Goal: Transaction & Acquisition: Purchase product/service

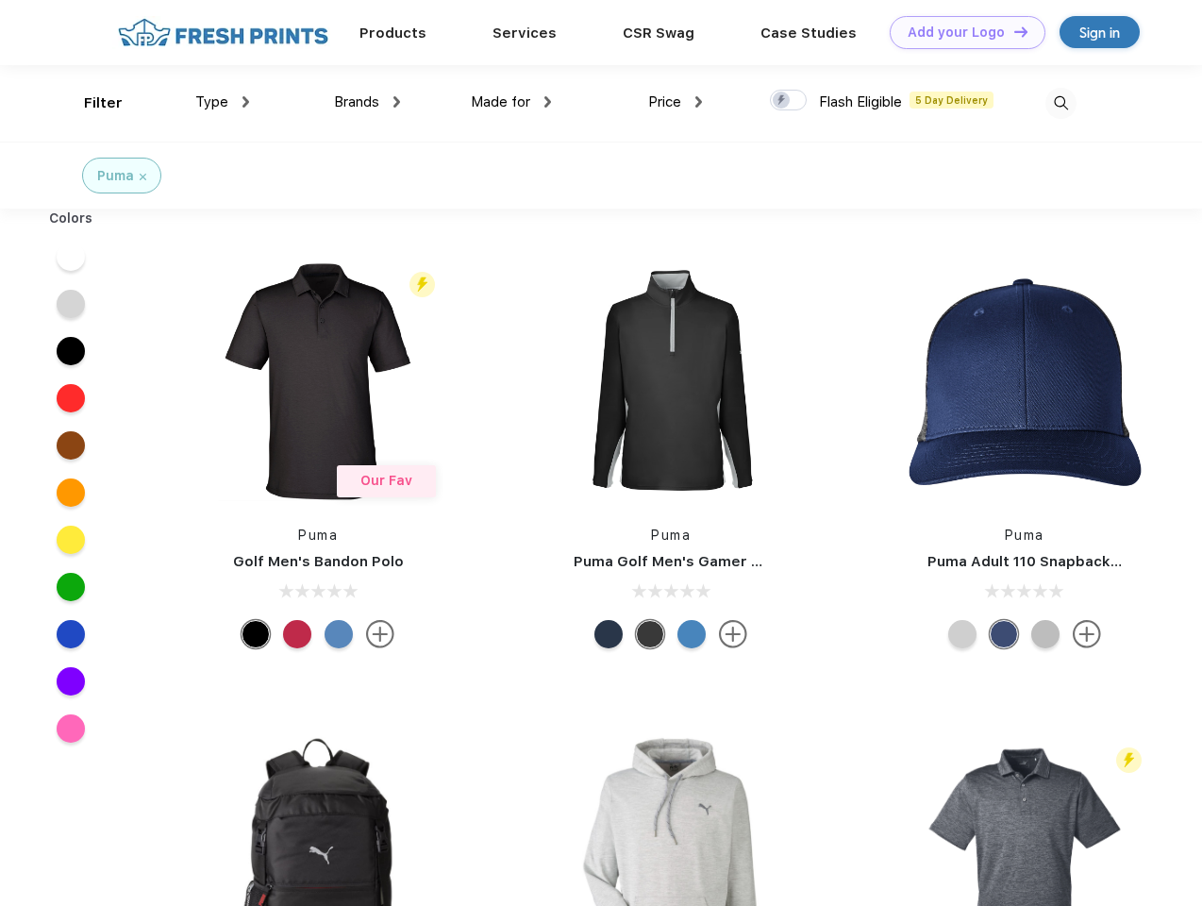
click at [961, 32] on link "Add your Logo Design Tool" at bounding box center [968, 32] width 156 height 33
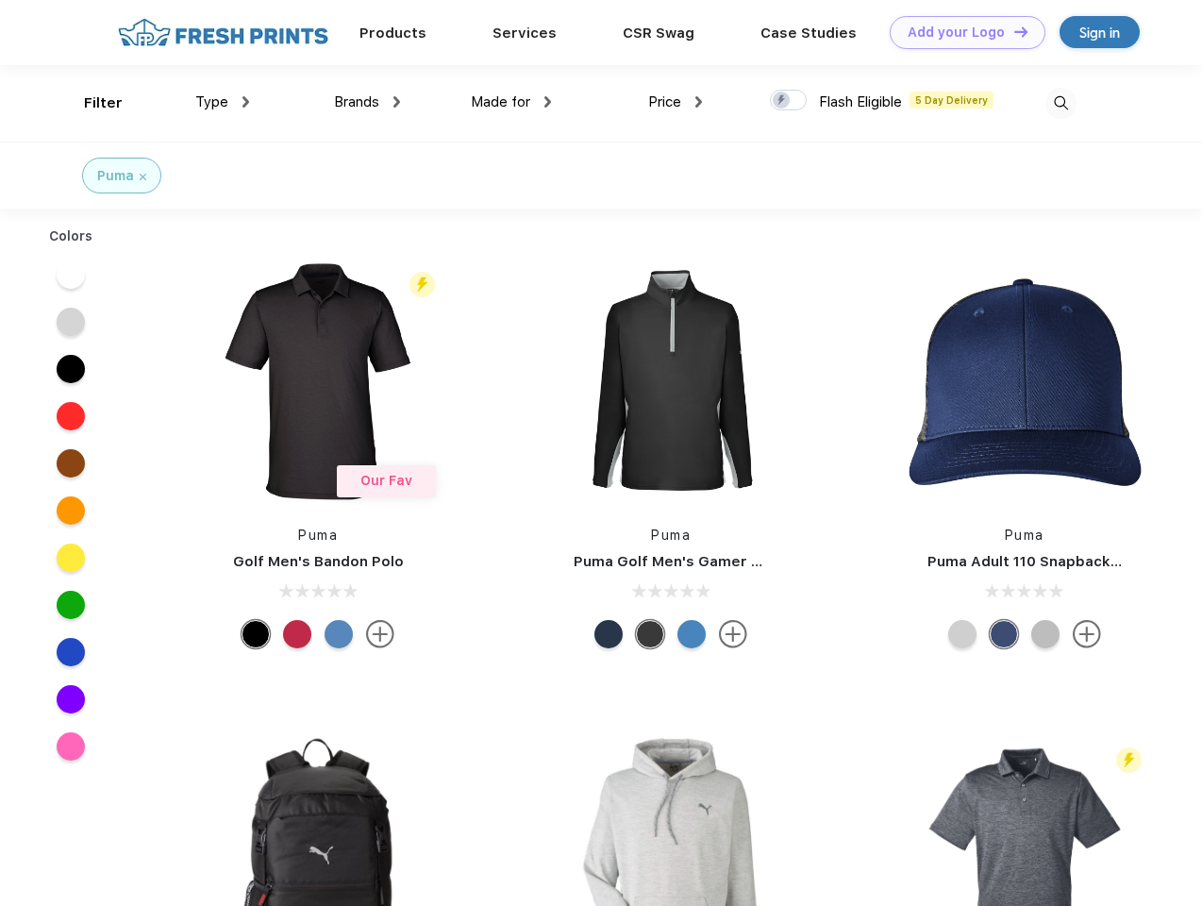
click at [0, 0] on div "Design Tool" at bounding box center [0, 0] width 0 height 0
click at [1013, 31] on link "Add your Logo Design Tool" at bounding box center [968, 32] width 156 height 33
click at [91, 103] on div "Filter" at bounding box center [103, 103] width 39 height 22
click at [223, 102] on span "Type" at bounding box center [211, 101] width 33 height 17
click at [367, 102] on span "Brands" at bounding box center [356, 101] width 45 height 17
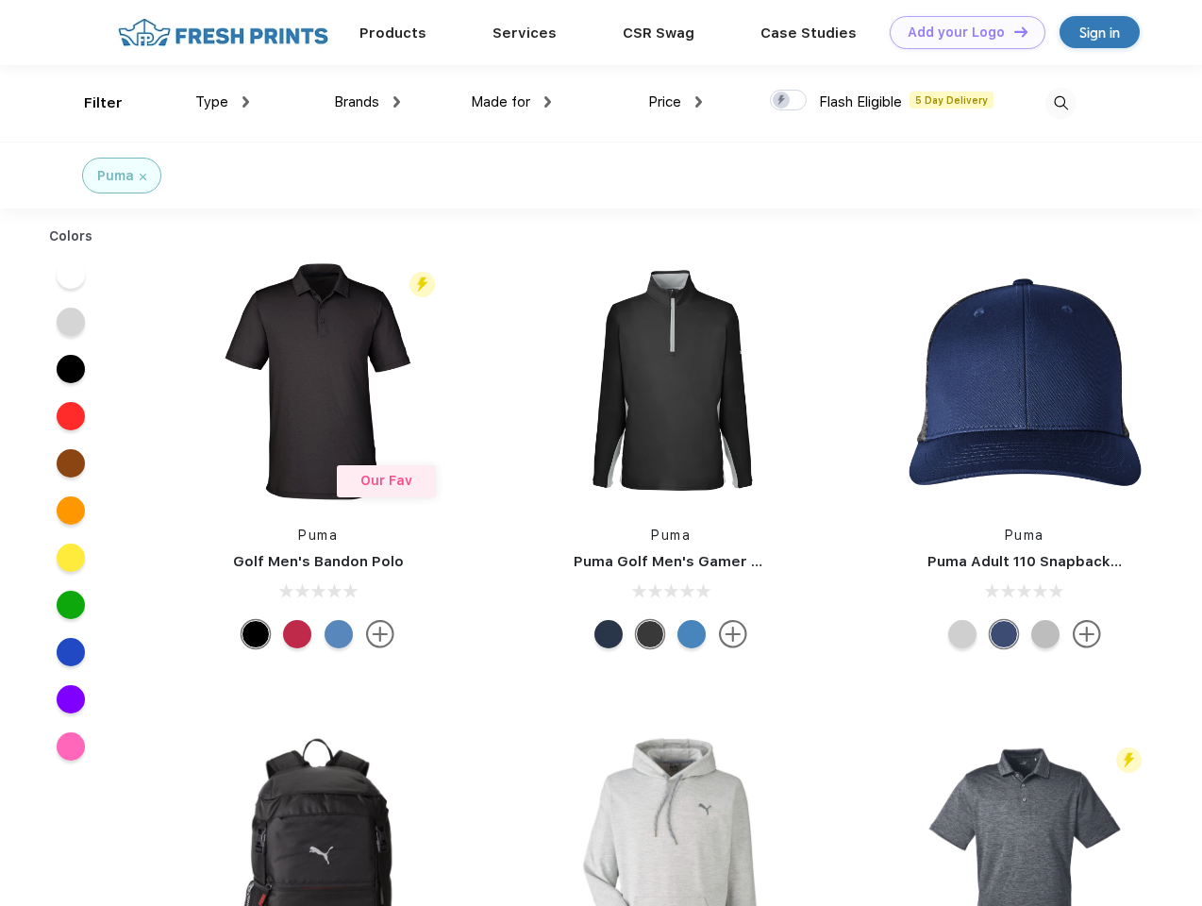
click at [511, 102] on span "Made for" at bounding box center [500, 101] width 59 height 17
click at [676, 102] on span "Price" at bounding box center [664, 101] width 33 height 17
click at [789, 101] on div at bounding box center [788, 100] width 37 height 21
click at [782, 101] on input "checkbox" at bounding box center [776, 95] width 12 height 12
click at [1061, 103] on img at bounding box center [1061, 103] width 31 height 31
